Goal: Browse casually

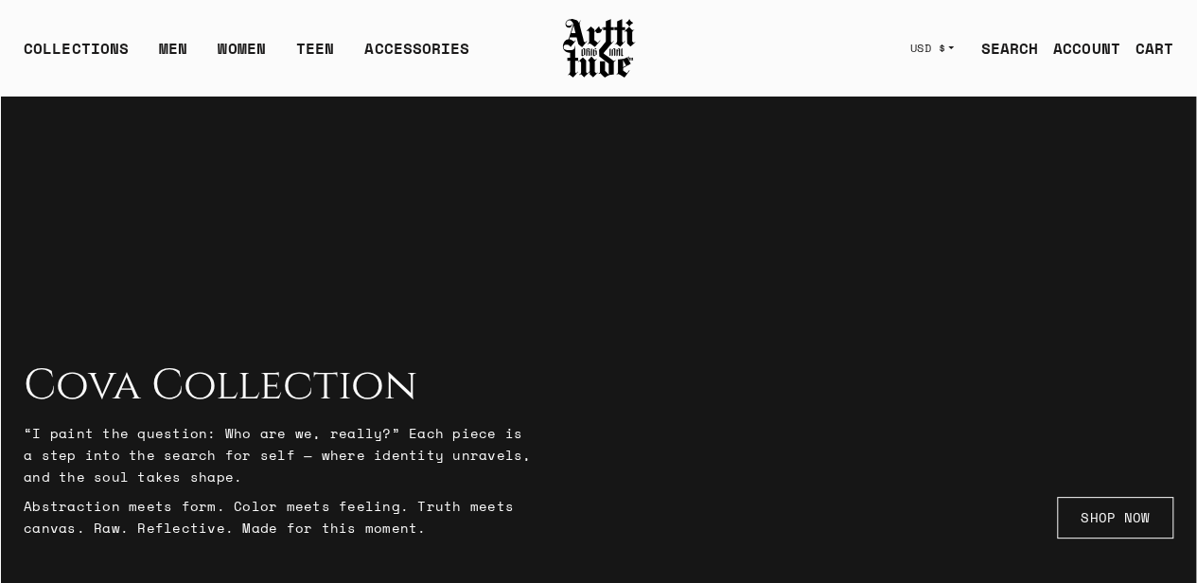
click at [521, 34] on div "COLLECTIONS ARTT Original Collection [PERSON_NAME] Collection Cova Collection M…" at bounding box center [281, 48] width 515 height 53
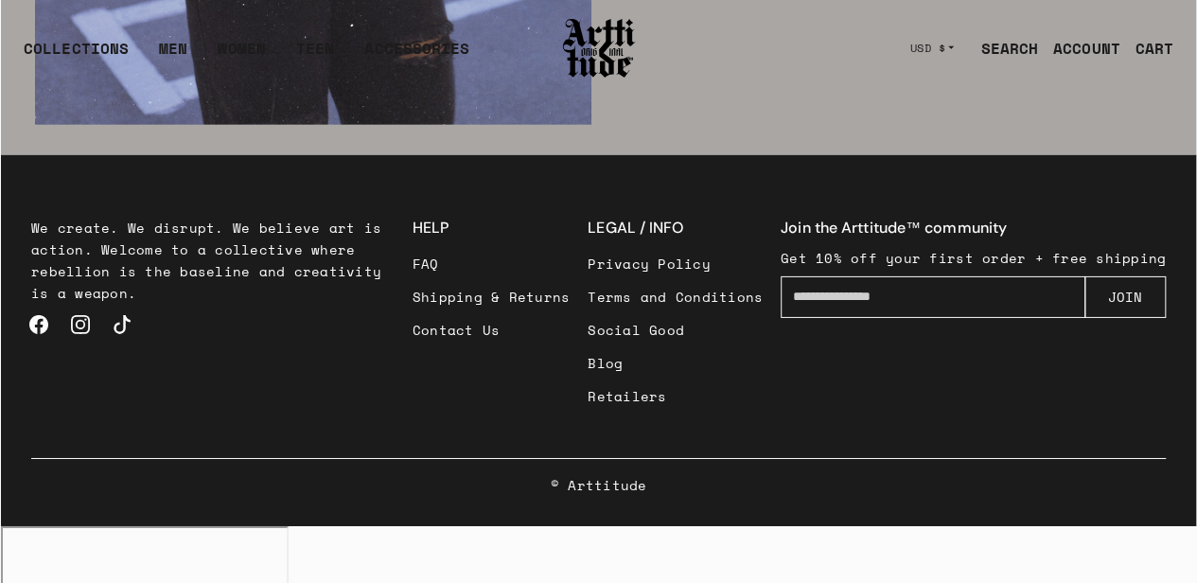
scroll to position [2986, 0]
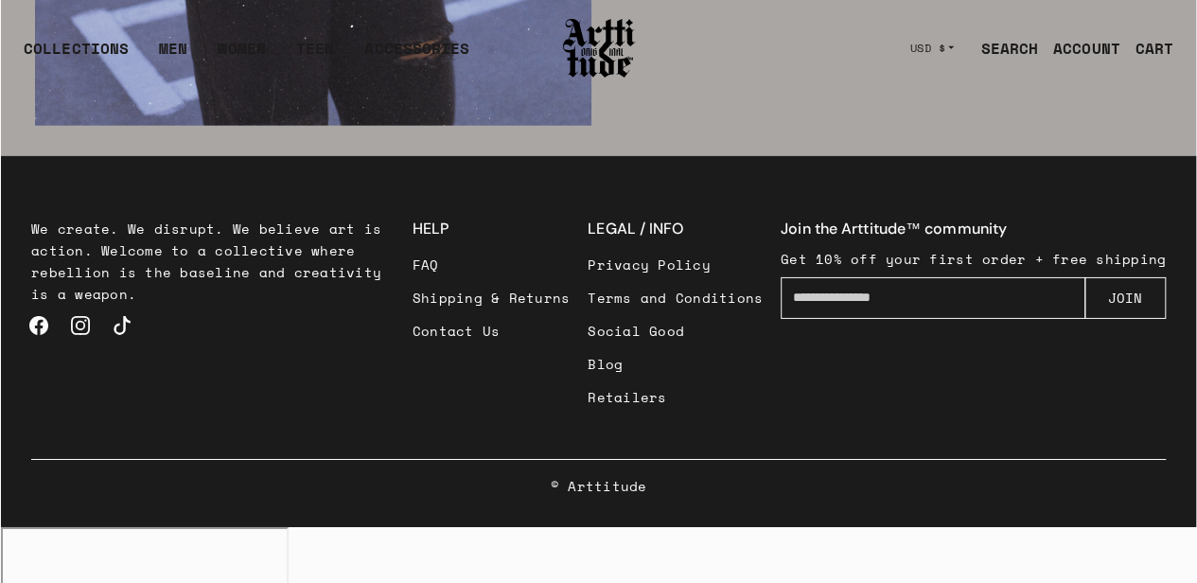
click at [20, 209] on footer "We create. We disrupt. We believe art is action. Welcome to a collective where …" at bounding box center [598, 342] width 1195 height 372
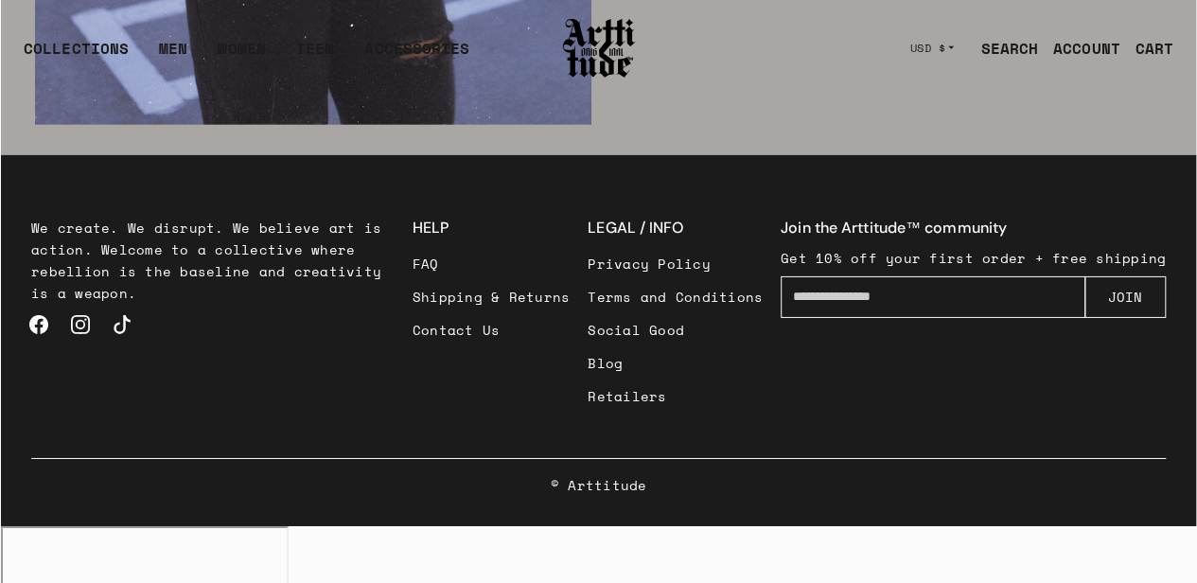
click at [85, 345] on link "Instagram" at bounding box center [81, 325] width 42 height 42
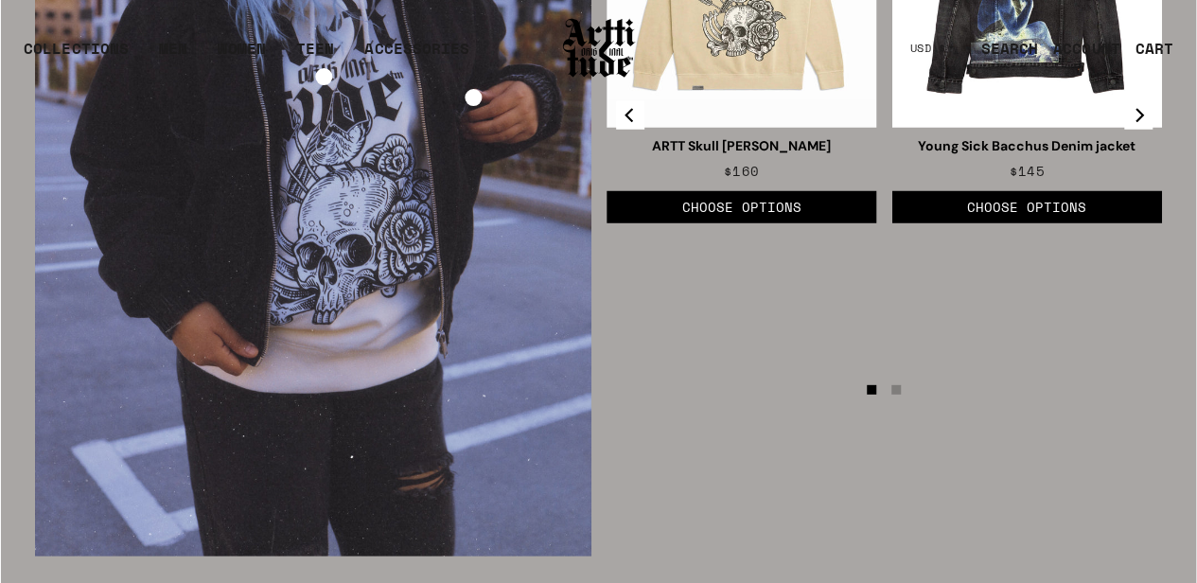
scroll to position [2680, 0]
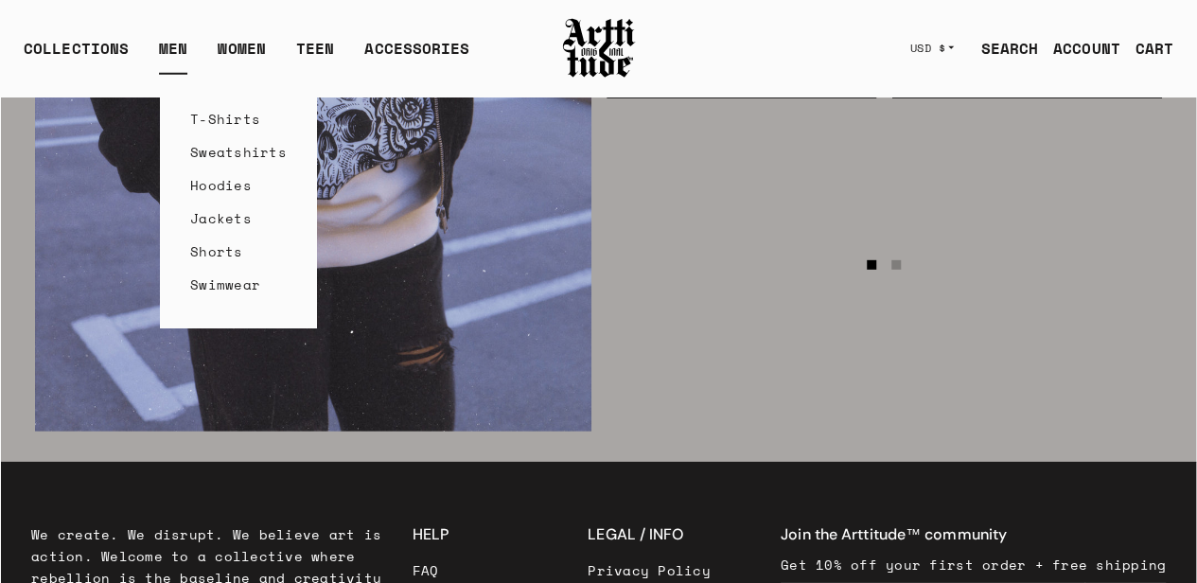
click at [220, 118] on link "T-Shirts" at bounding box center [238, 118] width 97 height 33
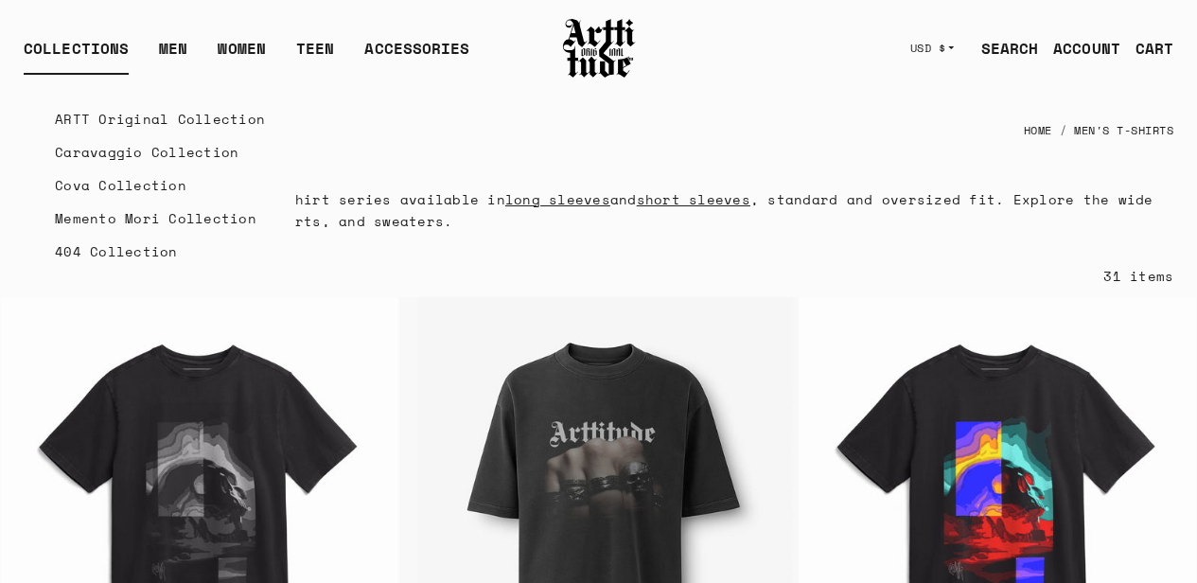
click at [108, 154] on link "Caravaggio Collection" at bounding box center [160, 151] width 210 height 33
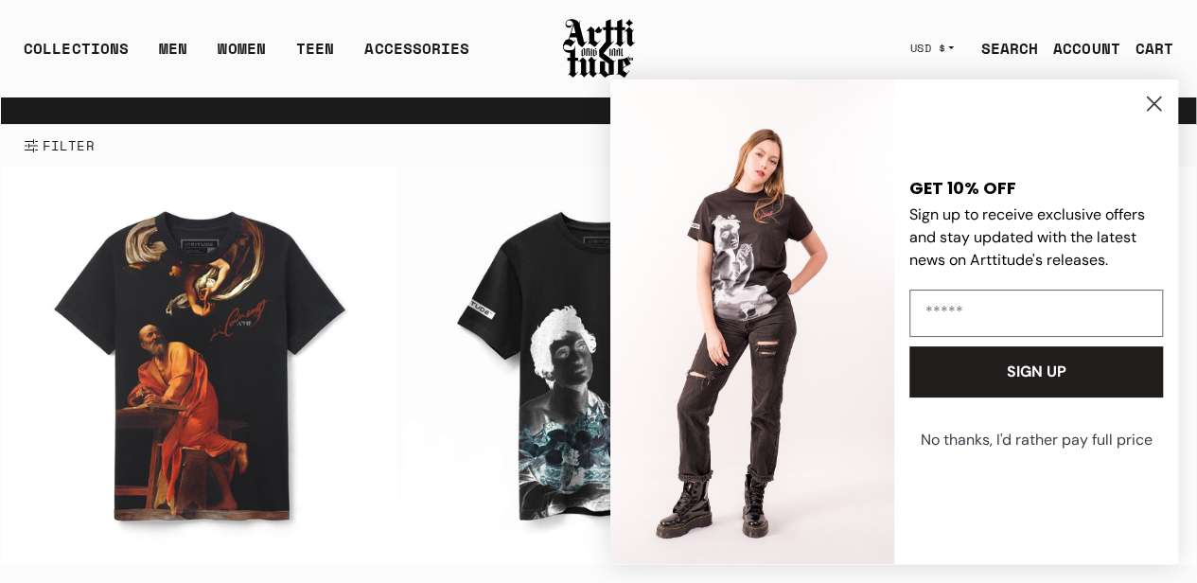
scroll to position [240, 0]
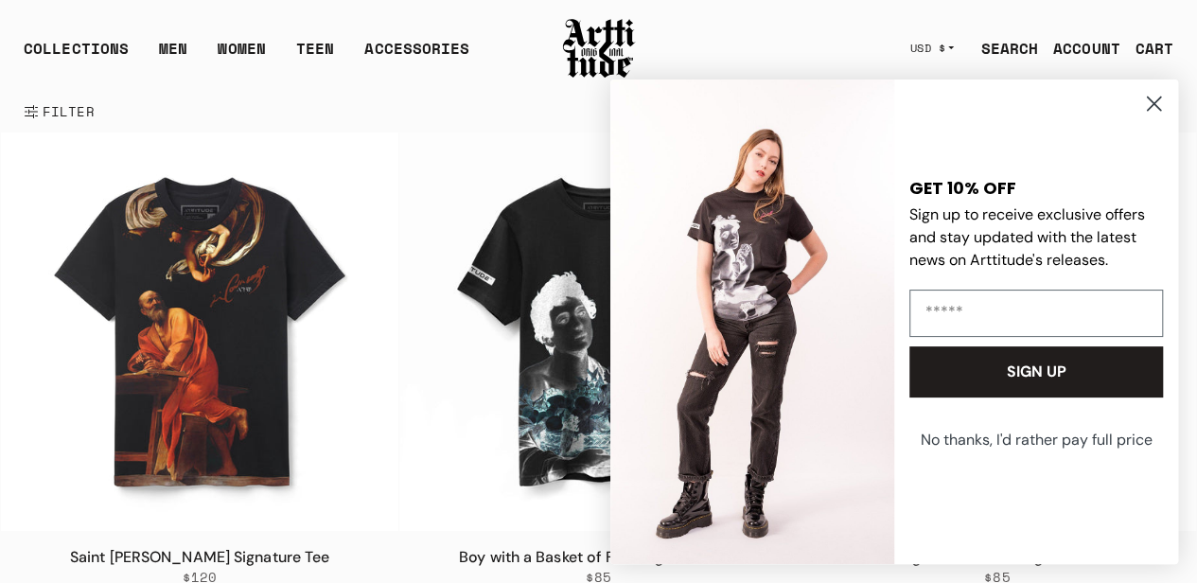
click at [1154, 105] on circle "Close dialog" at bounding box center [1154, 103] width 31 height 31
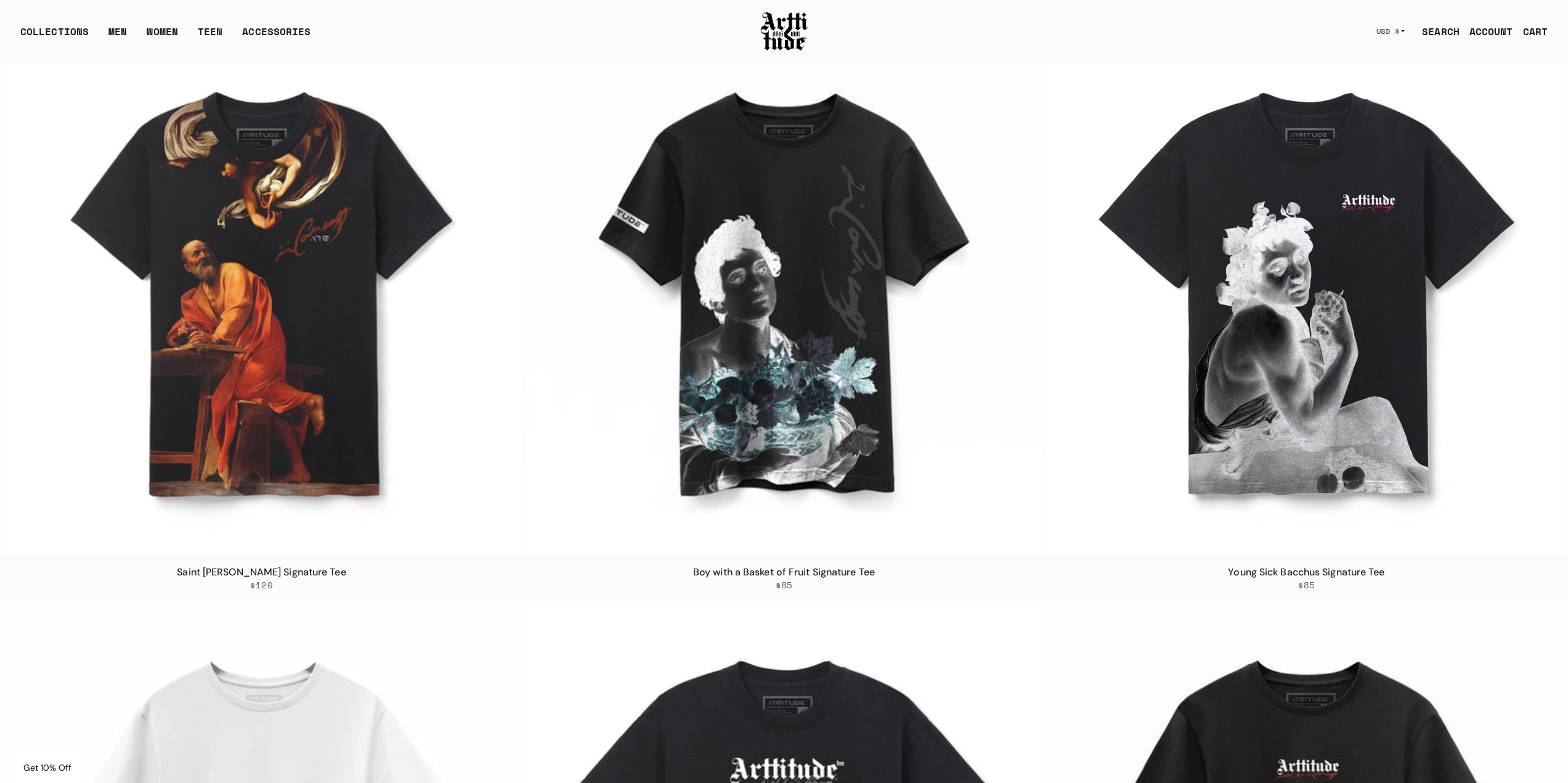
scroll to position [271, 0]
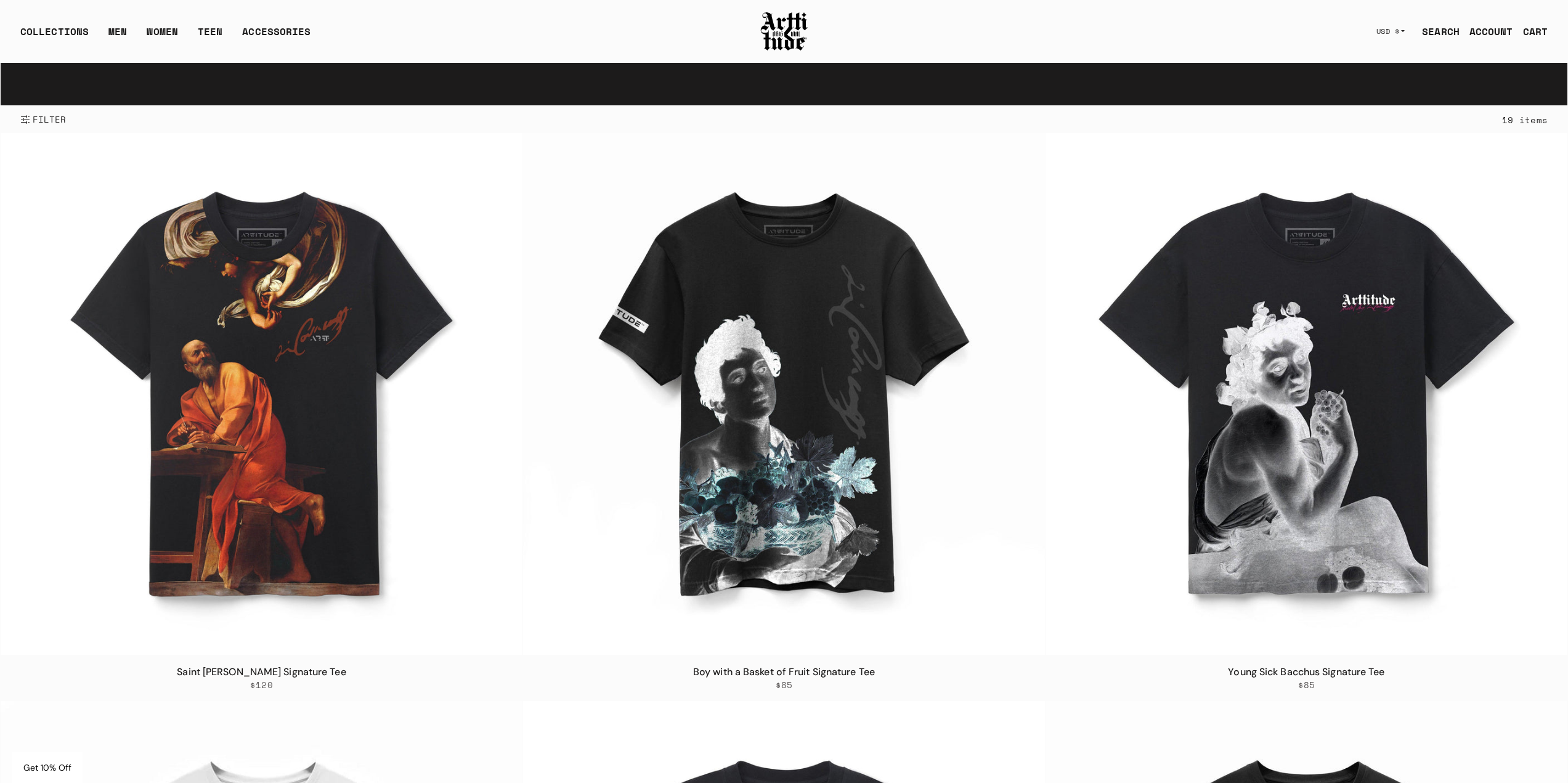
click at [778, 32] on img at bounding box center [784, 31] width 49 height 42
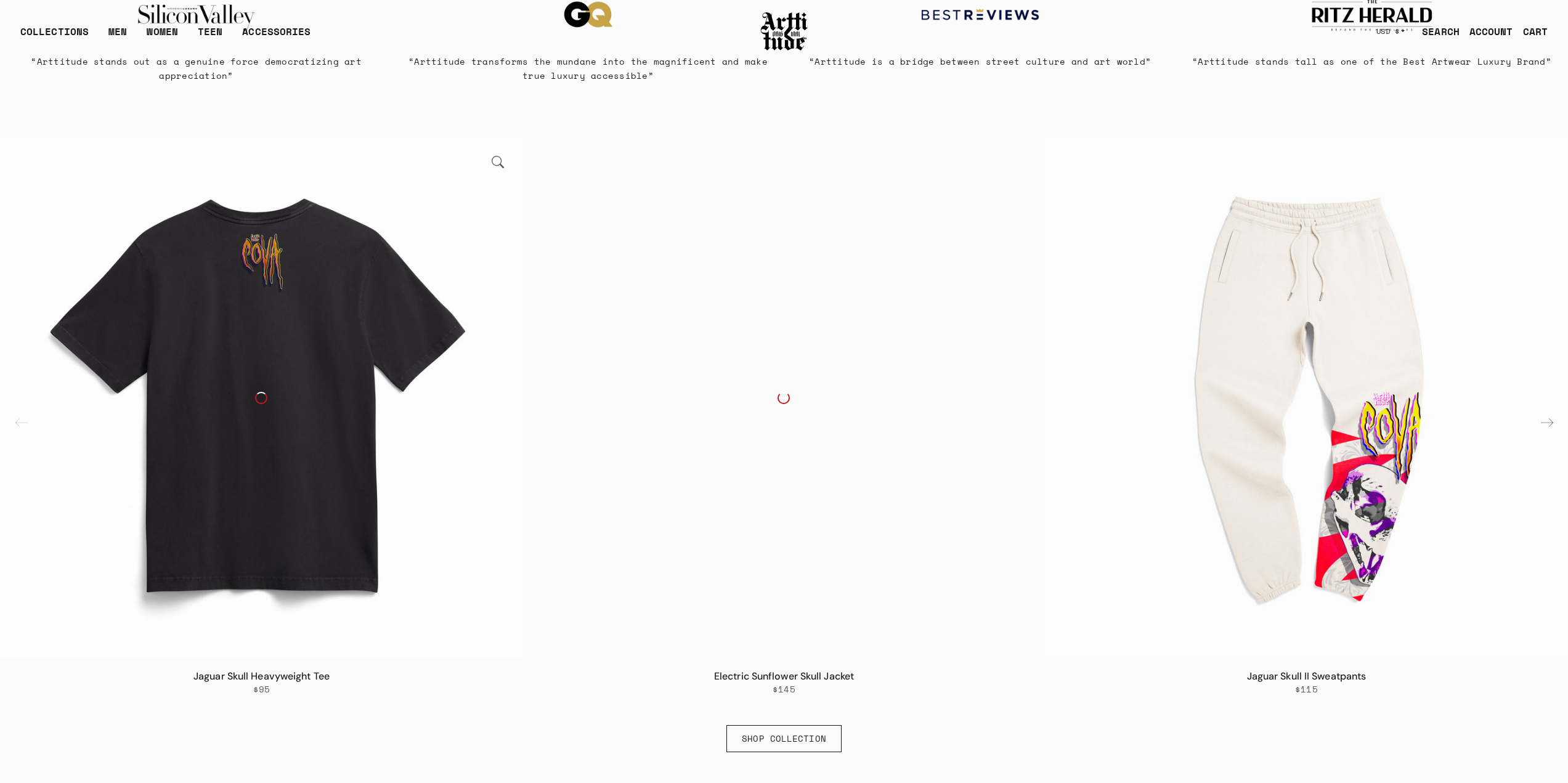
scroll to position [862, 0]
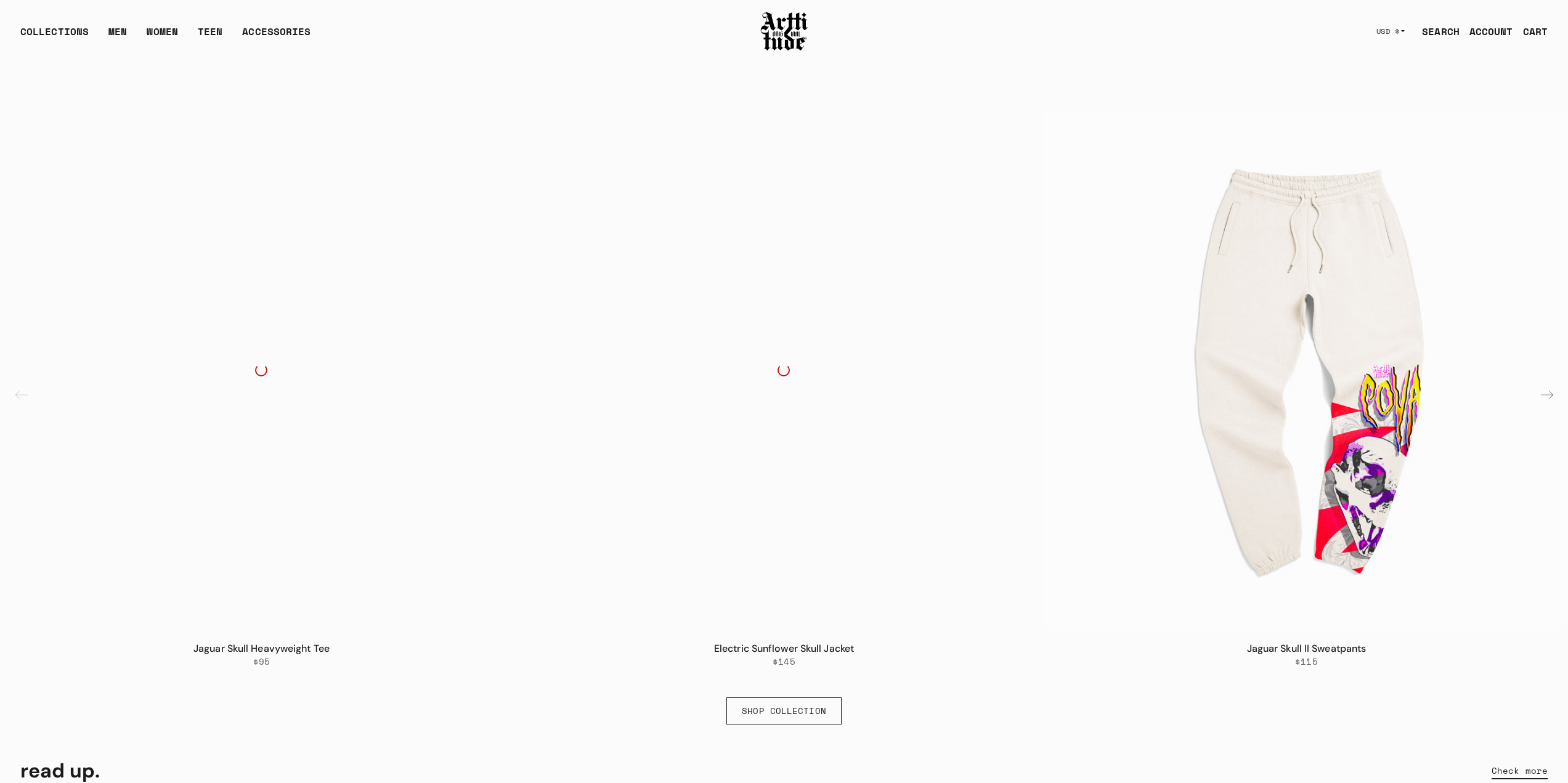
click at [802, 36] on img at bounding box center [784, 31] width 49 height 42
